Goal: Task Accomplishment & Management: Use online tool/utility

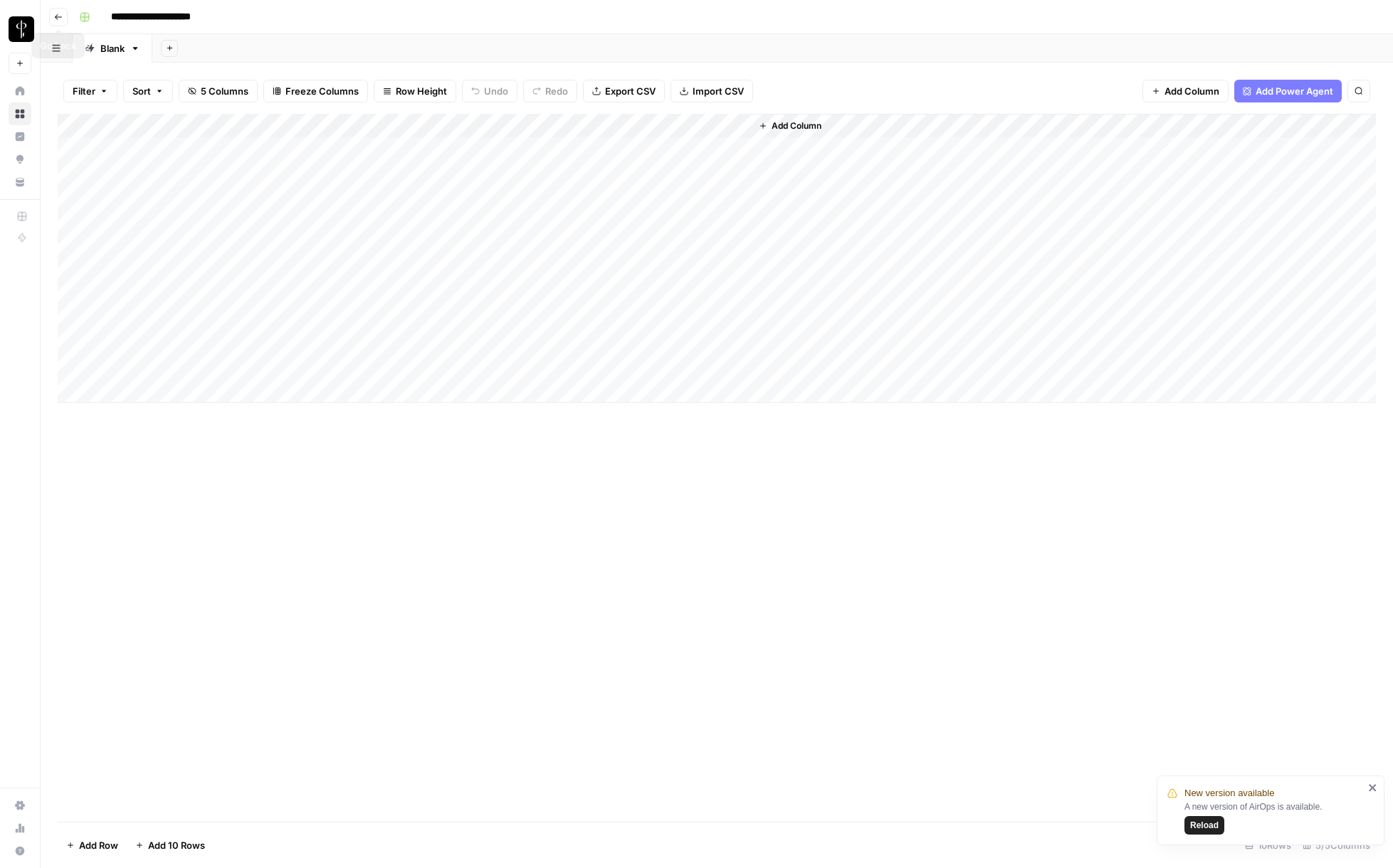
click at [55, 13] on icon "button" at bounding box center [59, 17] width 9 height 9
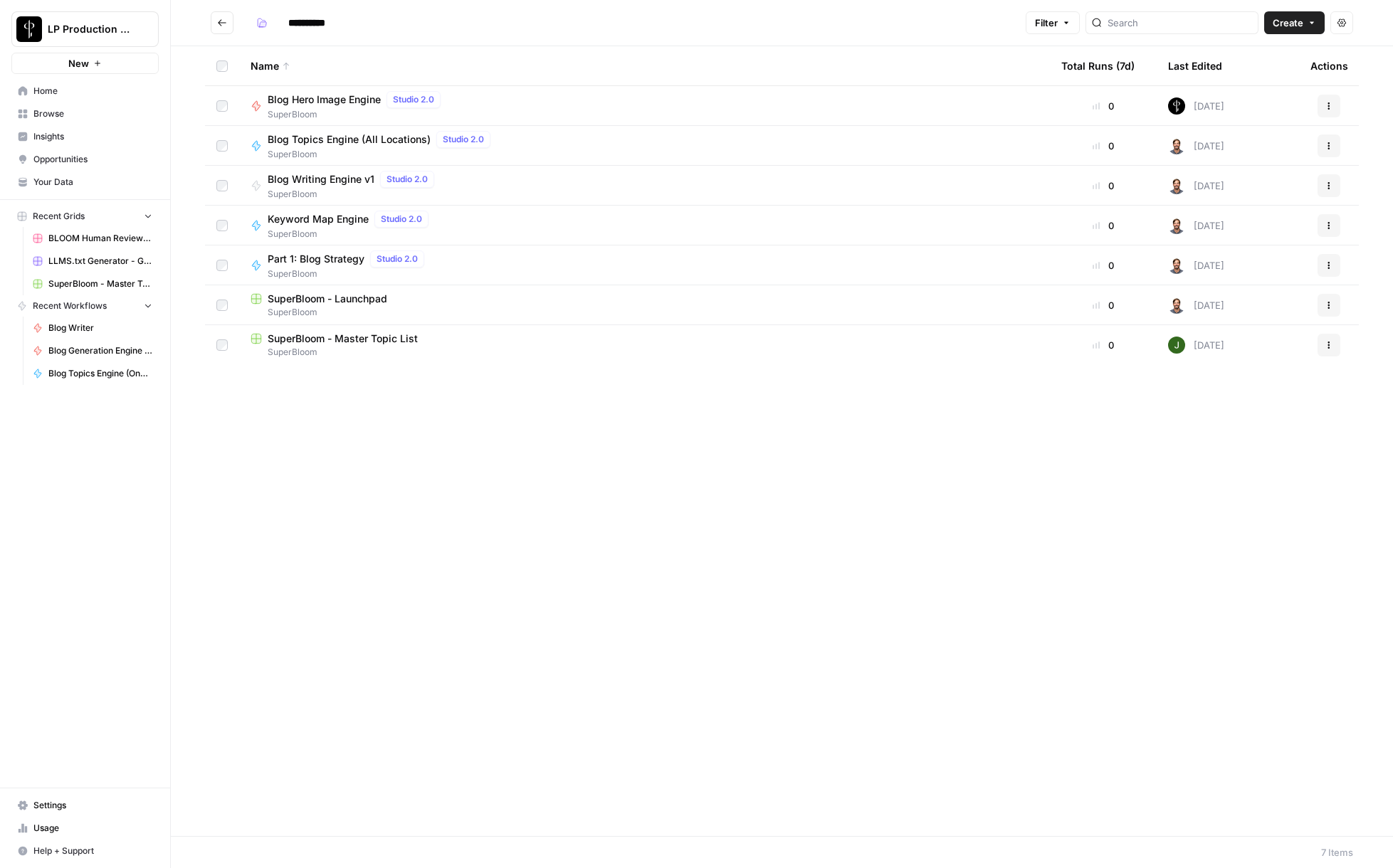
click at [224, 23] on icon "Go back" at bounding box center [222, 23] width 10 height 10
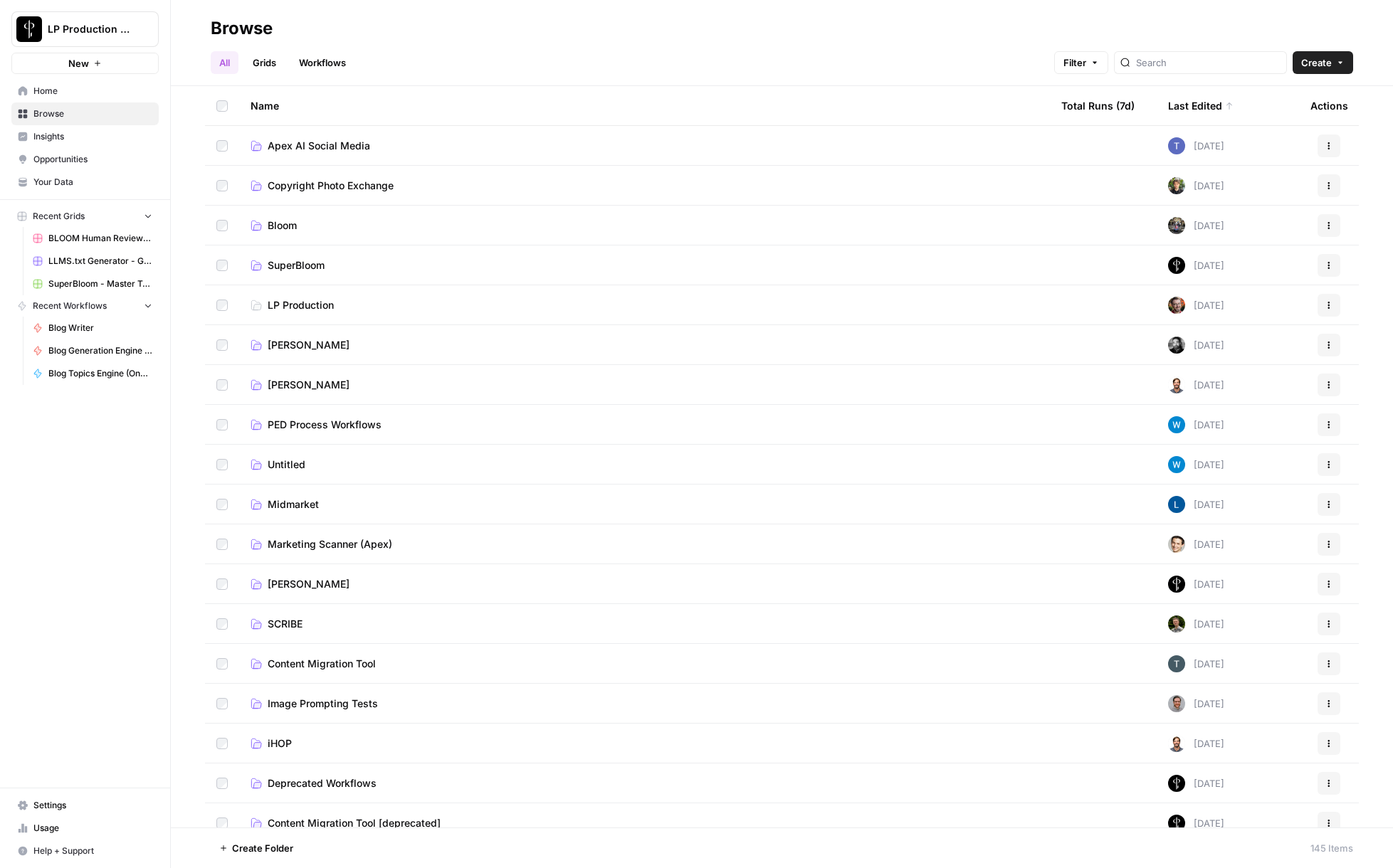
click at [293, 304] on span "LP Production" at bounding box center [301, 306] width 66 height 15
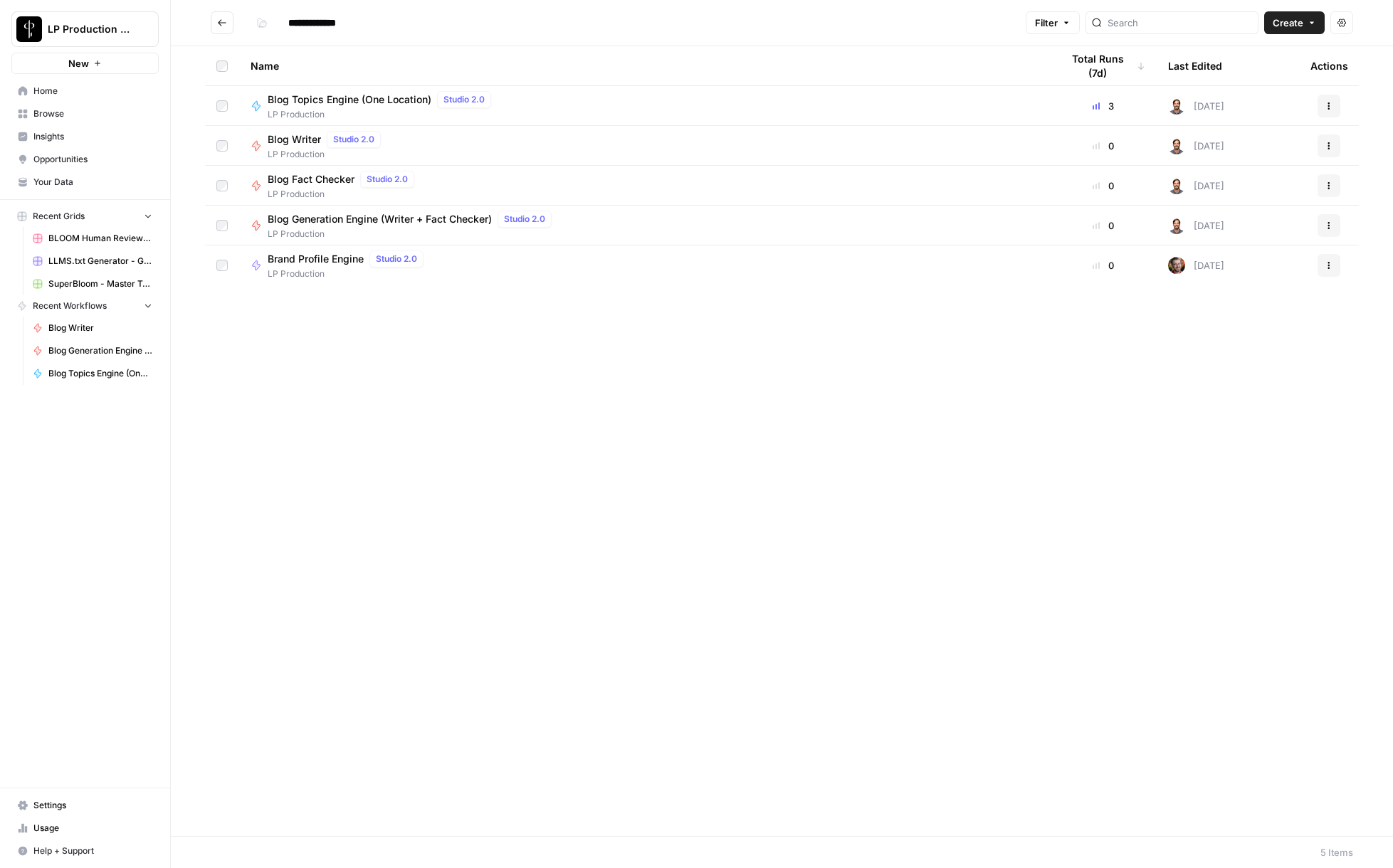
click at [327, 255] on span "Brand Profile Engine" at bounding box center [316, 259] width 96 height 15
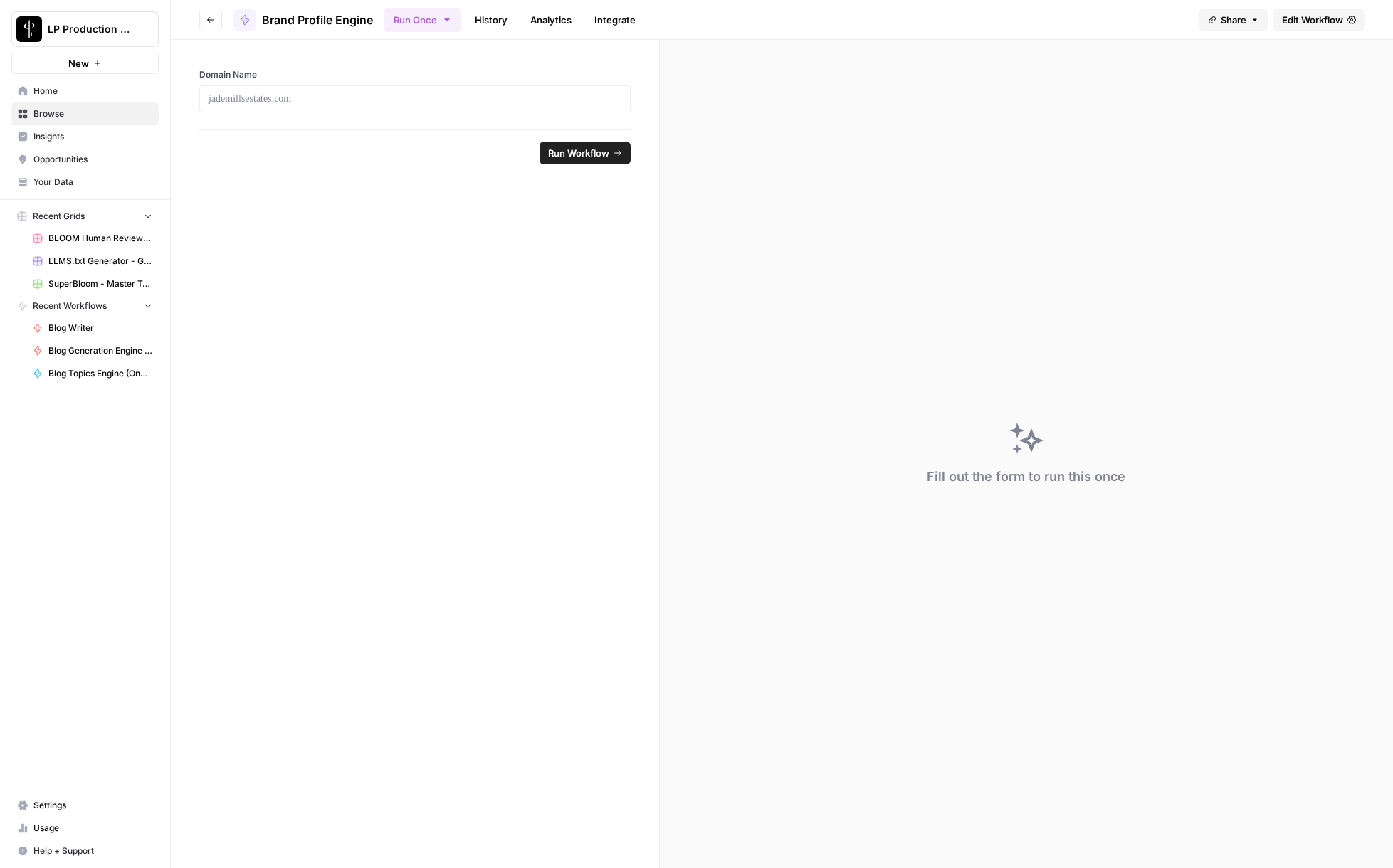
click at [1327, 12] on link "Edit Workflow" at bounding box center [1319, 20] width 91 height 22
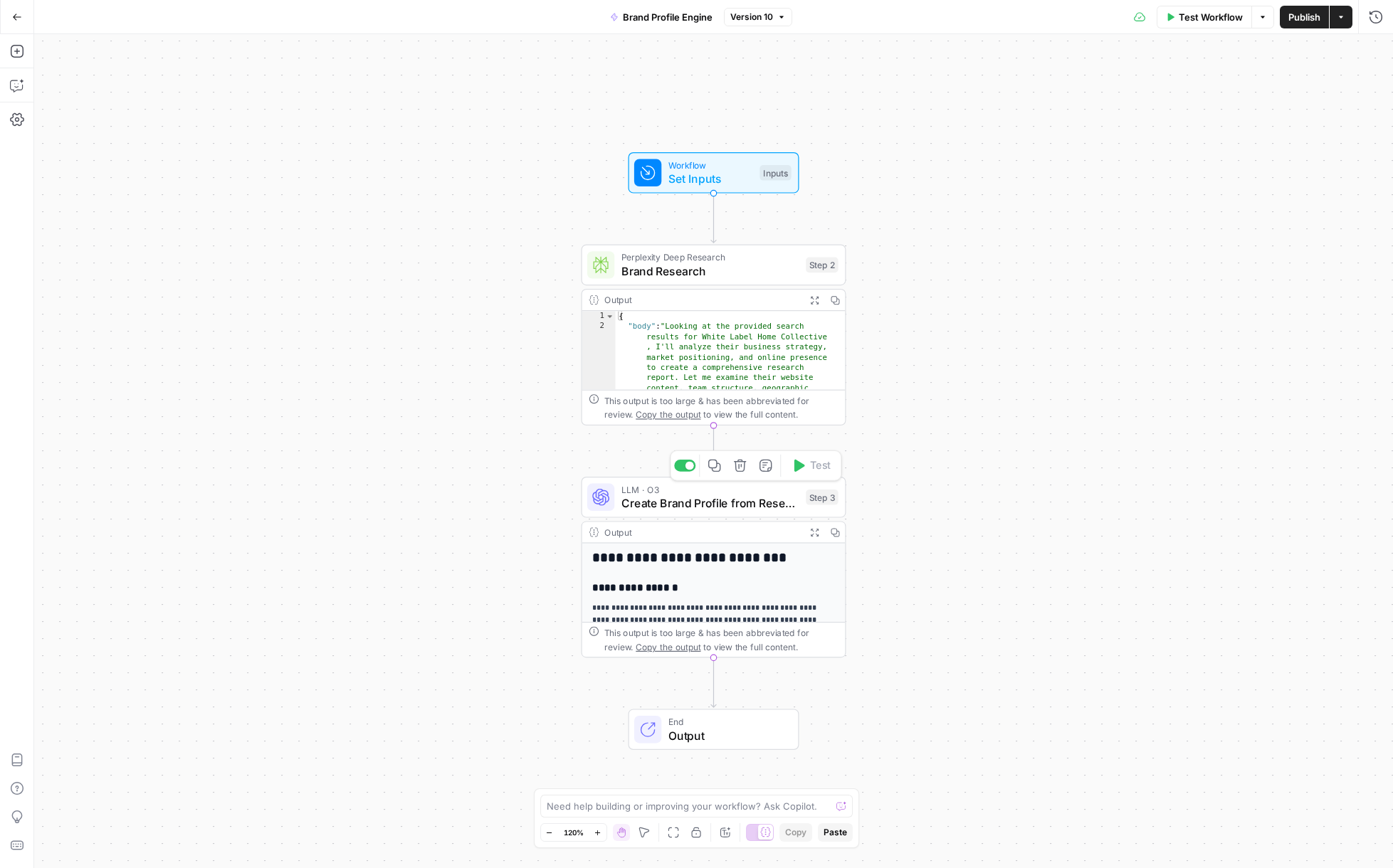
click at [732, 504] on span "Create Brand Profile from Research" at bounding box center [710, 504] width 178 height 17
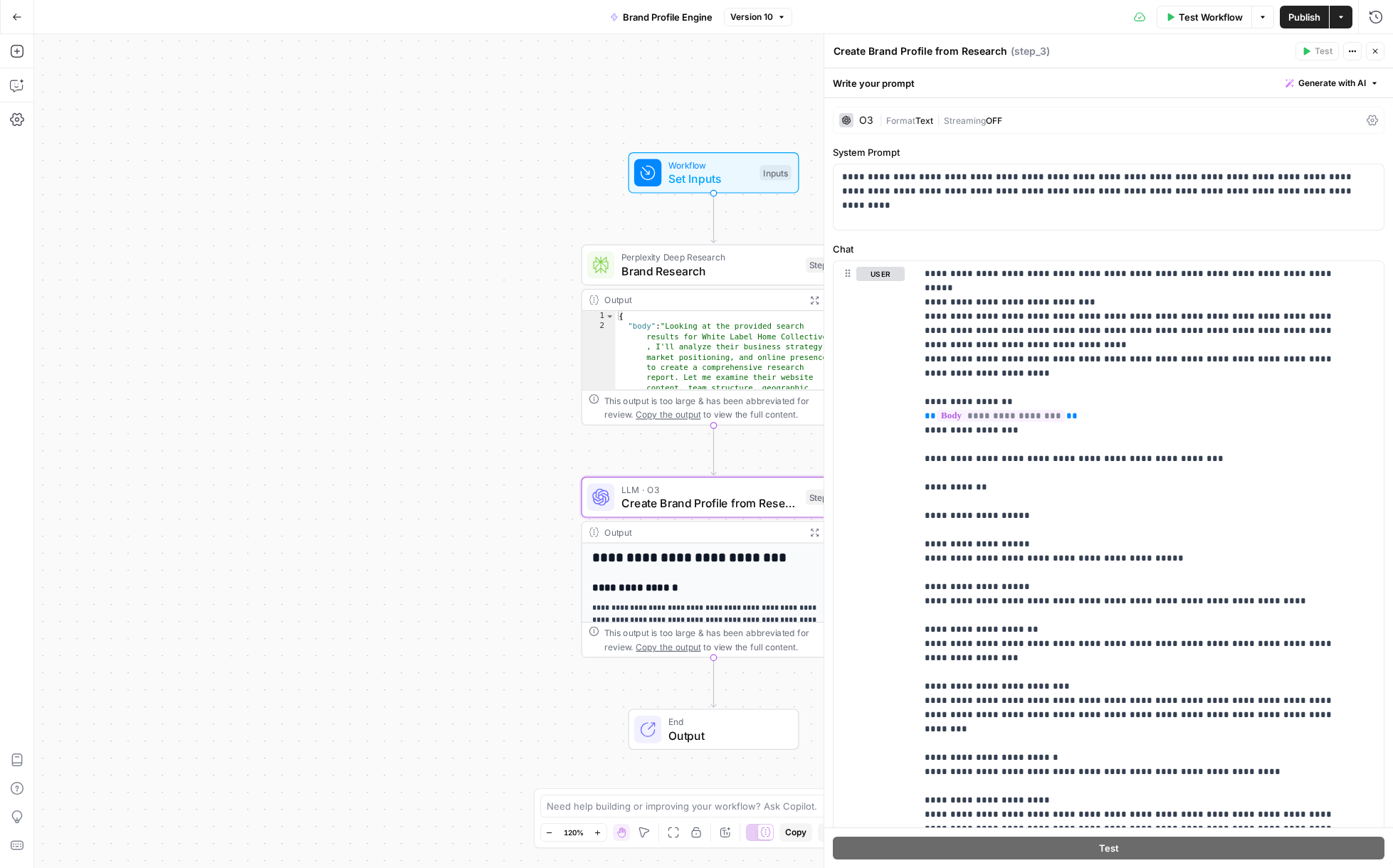
click at [1356, 52] on span "Actions" at bounding box center [1356, 52] width 1 height 1
click at [1068, 21] on div "Test Workflow Options Publish Actions Run History" at bounding box center [1092, 17] width 602 height 33
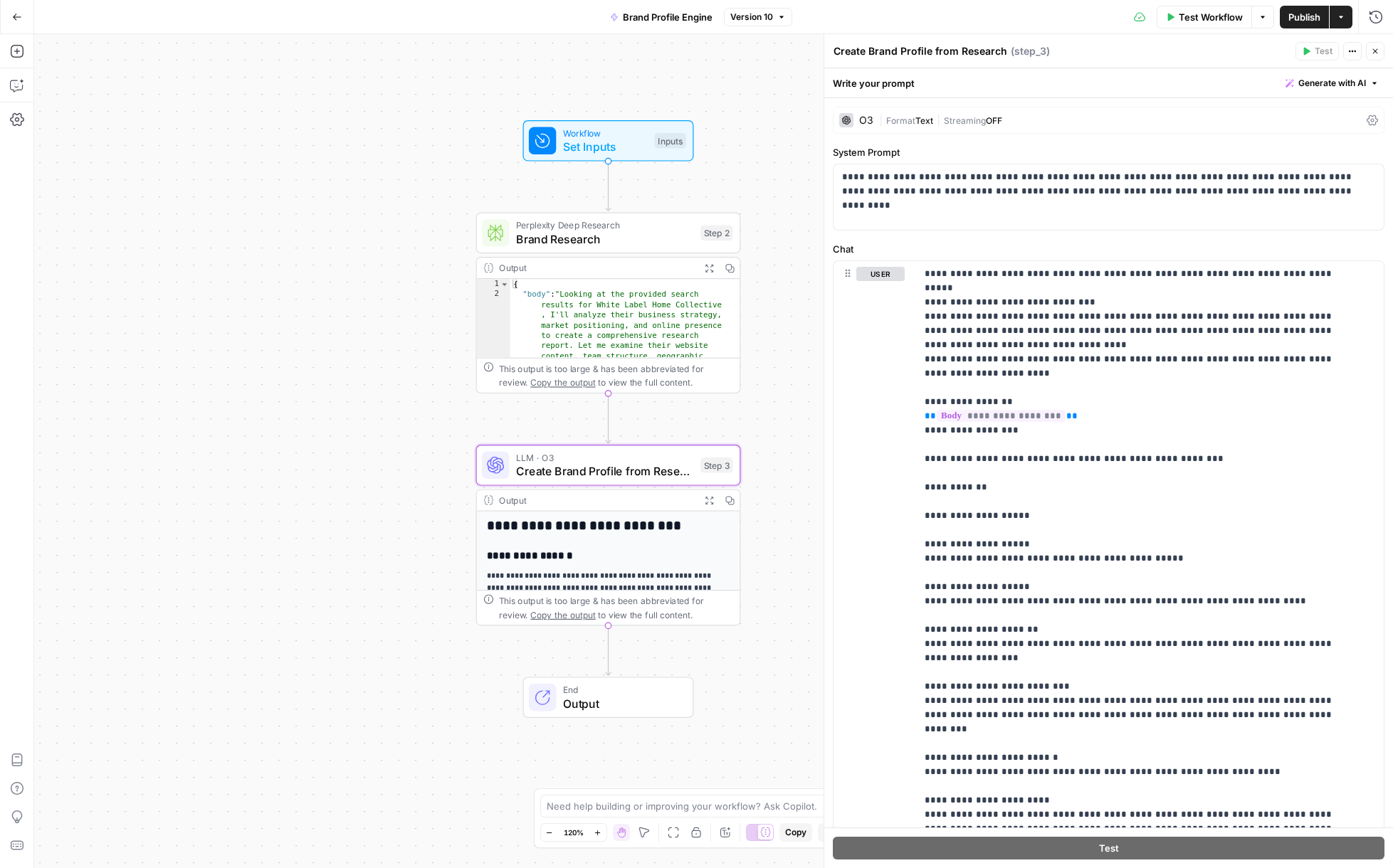
drag, startPoint x: 495, startPoint y: 290, endPoint x: 412, endPoint y: 268, distance: 85.9
click at [412, 268] on div "Workflow Set Inputs Inputs Perplexity Deep Research Brand Research Step 2 Outpu…" at bounding box center [714, 451] width 1359 height 834
click at [1051, 120] on div "| Format Text | Streaming OFF" at bounding box center [1120, 120] width 482 height 14
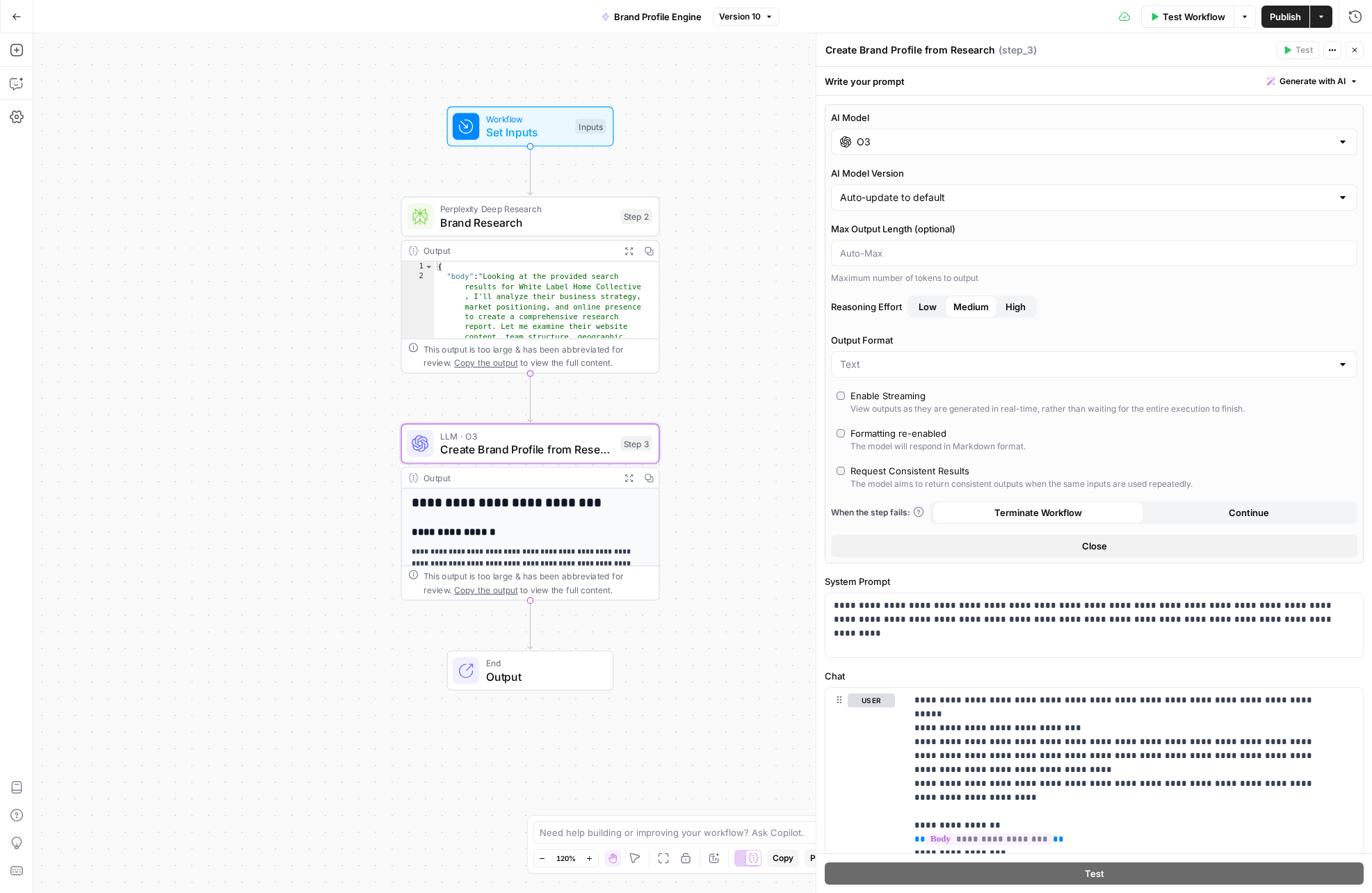
drag, startPoint x: 380, startPoint y: 321, endPoint x: 776, endPoint y: 22, distance: 496.2
click at [279, 315] on div "Workflow Set Inputs Inputs Perplexity Deep Research Brand Research Step 2 Outpu…" at bounding box center [703, 463] width 1339 height 860
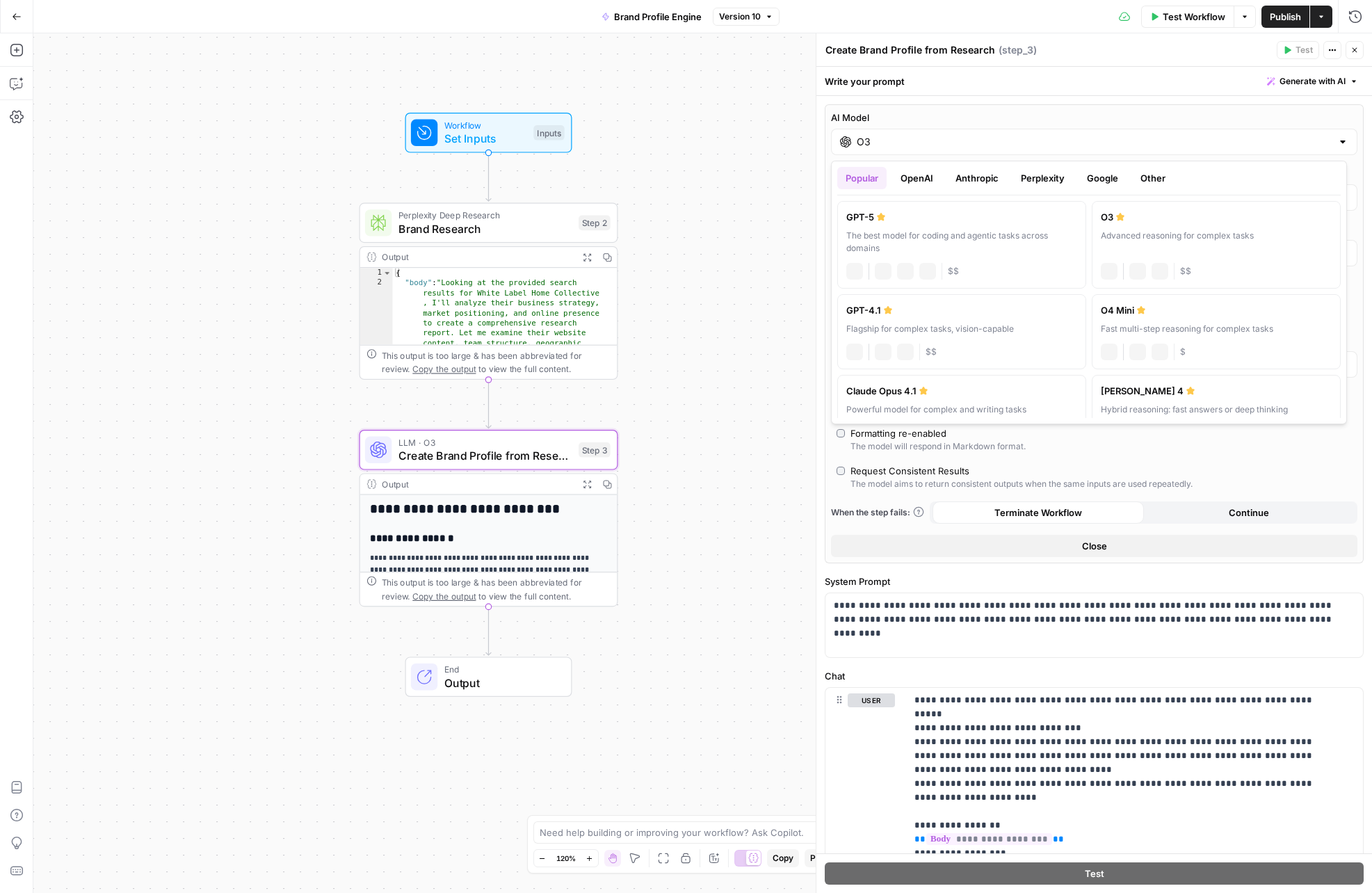
click at [884, 149] on div "O3" at bounding box center [1094, 141] width 526 height 26
click at [1057, 17] on div "Test Workflow Options Publish Actions Run History" at bounding box center [1076, 16] width 593 height 33
